Goal: Use online tool/utility: Utilize a website feature to perform a specific function

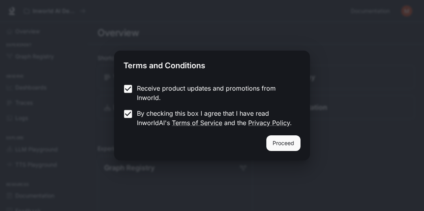
click at [290, 141] on button "Proceed" at bounding box center [283, 144] width 34 height 16
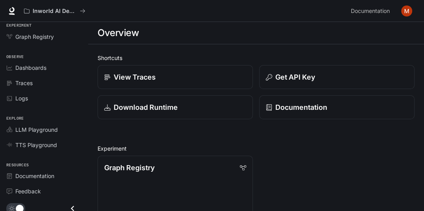
scroll to position [24, 0]
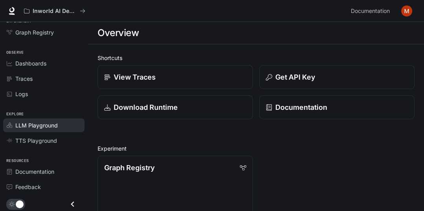
click at [26, 124] on span "LLM Playground" at bounding box center [36, 125] width 42 height 8
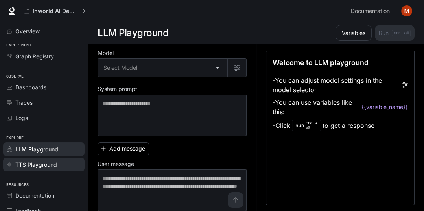
click at [14, 163] on span "TTS Playground" at bounding box center [11, 165] width 9 height 6
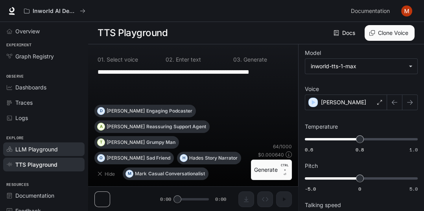
click at [30, 147] on span "LLM Playground" at bounding box center [36, 149] width 42 height 8
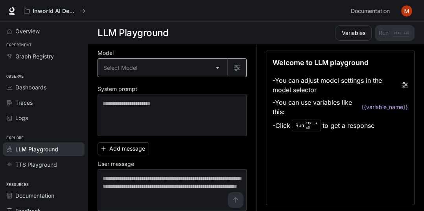
click at [116, 67] on body "Skip to main content Inworld AI Demos Documentation Documentation Portal Overvi…" at bounding box center [212, 106] width 424 height 212
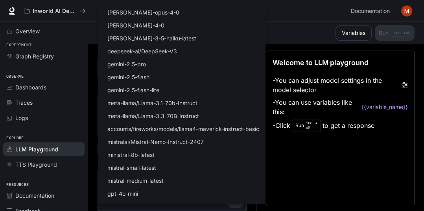
click at [375, 164] on div at bounding box center [212, 105] width 424 height 211
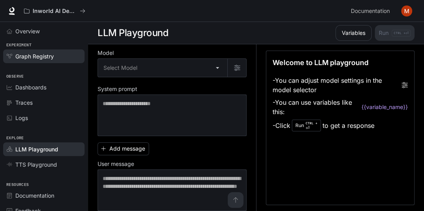
click at [31, 55] on span "Graph Registry" at bounding box center [34, 56] width 39 height 8
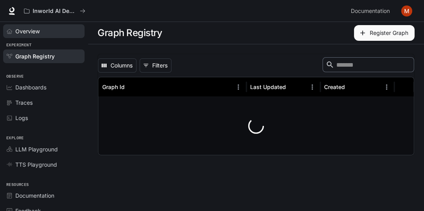
click at [26, 27] on link "Overview" at bounding box center [43, 31] width 81 height 14
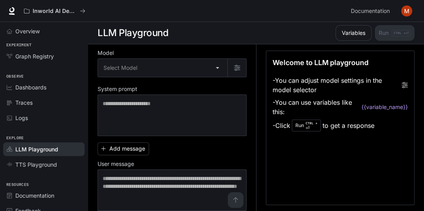
click at [403, 131] on li "- Click Run CTRL + ⏎ to get a response" at bounding box center [339, 125] width 135 height 15
click at [407, 32] on div "Variables Run CTRL + ⏎" at bounding box center [373, 33] width 82 height 16
click at [396, 30] on div "Variables Run CTRL + ⏎" at bounding box center [373, 33] width 82 height 16
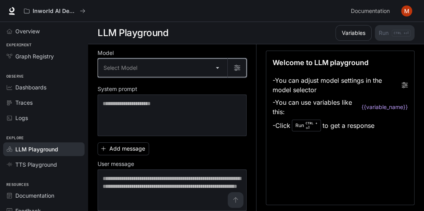
click at [230, 75] on button "button" at bounding box center [236, 68] width 19 height 19
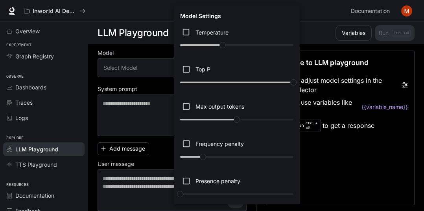
click at [383, 151] on div at bounding box center [212, 105] width 424 height 211
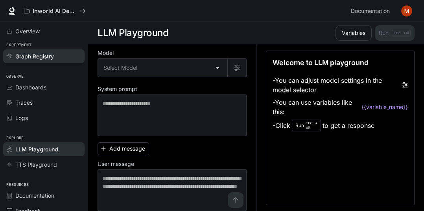
click at [23, 63] on link "Graph Registry" at bounding box center [43, 57] width 81 height 14
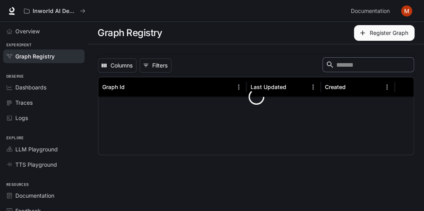
click at [26, 55] on span "Graph Registry" at bounding box center [34, 56] width 39 height 8
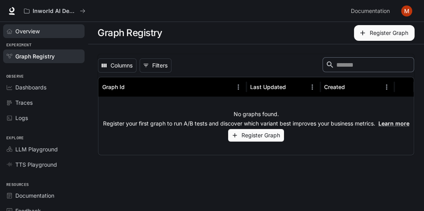
click at [30, 28] on span "Overview" at bounding box center [27, 31] width 24 height 8
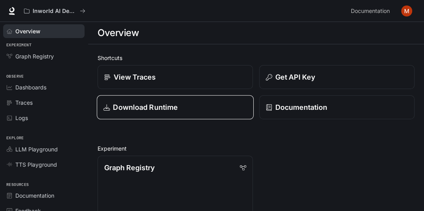
click at [127, 115] on link "Download Runtime" at bounding box center [175, 108] width 157 height 24
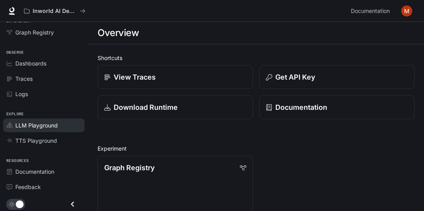
click at [26, 126] on span "LLM Playground" at bounding box center [36, 125] width 42 height 8
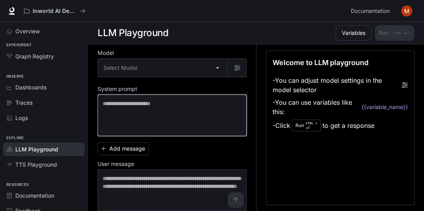
click at [109, 107] on textarea at bounding box center [172, 115] width 139 height 31
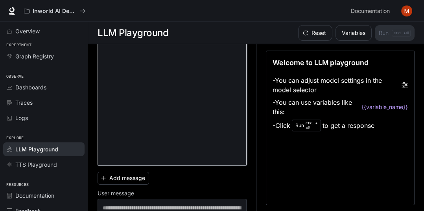
scroll to position [38, 0]
type textarea "**********"
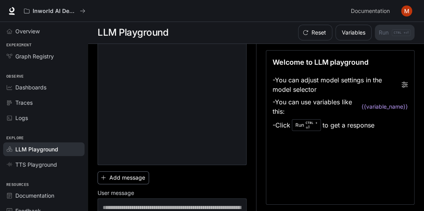
click at [110, 172] on button "Add message" at bounding box center [122, 178] width 51 height 13
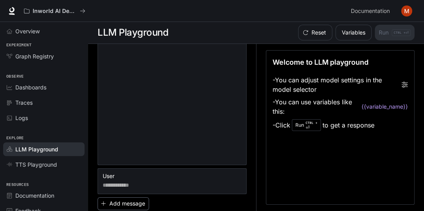
click at [110, 198] on button "Add message" at bounding box center [122, 204] width 51 height 13
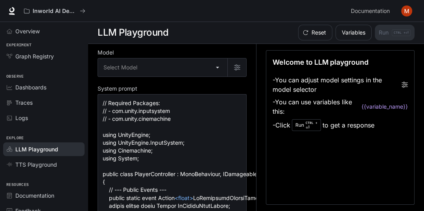
scroll to position [0, 0]
click at [389, 124] on li "- Click Run CTRL + ⏎ to get a response" at bounding box center [339, 125] width 135 height 15
click at [384, 133] on li "- Click Run CTRL + ⏎ to get a response" at bounding box center [339, 125] width 135 height 15
click at [354, 29] on button "Variables" at bounding box center [353, 33] width 36 height 16
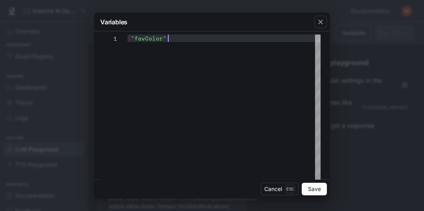
scroll to position [0, 23]
type textarea "**"
type textarea "*"
click at [356, 36] on div "Variables 1 * Cancel Esc Save" at bounding box center [212, 105] width 424 height 211
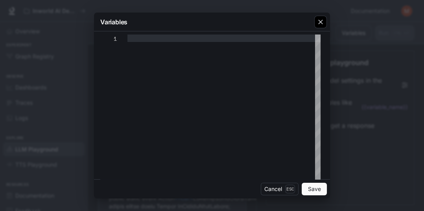
click at [323, 19] on icon "button" at bounding box center [320, 22] width 8 height 8
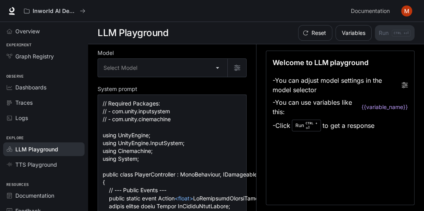
click at [319, 21] on icon "button" at bounding box center [320, 22] width 5 height 5
click at [312, 24] on button "button" at bounding box center [320, 22] width 19 height 19
click at [327, 29] on button "button" at bounding box center [320, 22] width 19 height 19
